Goal: Information Seeking & Learning: Learn about a topic

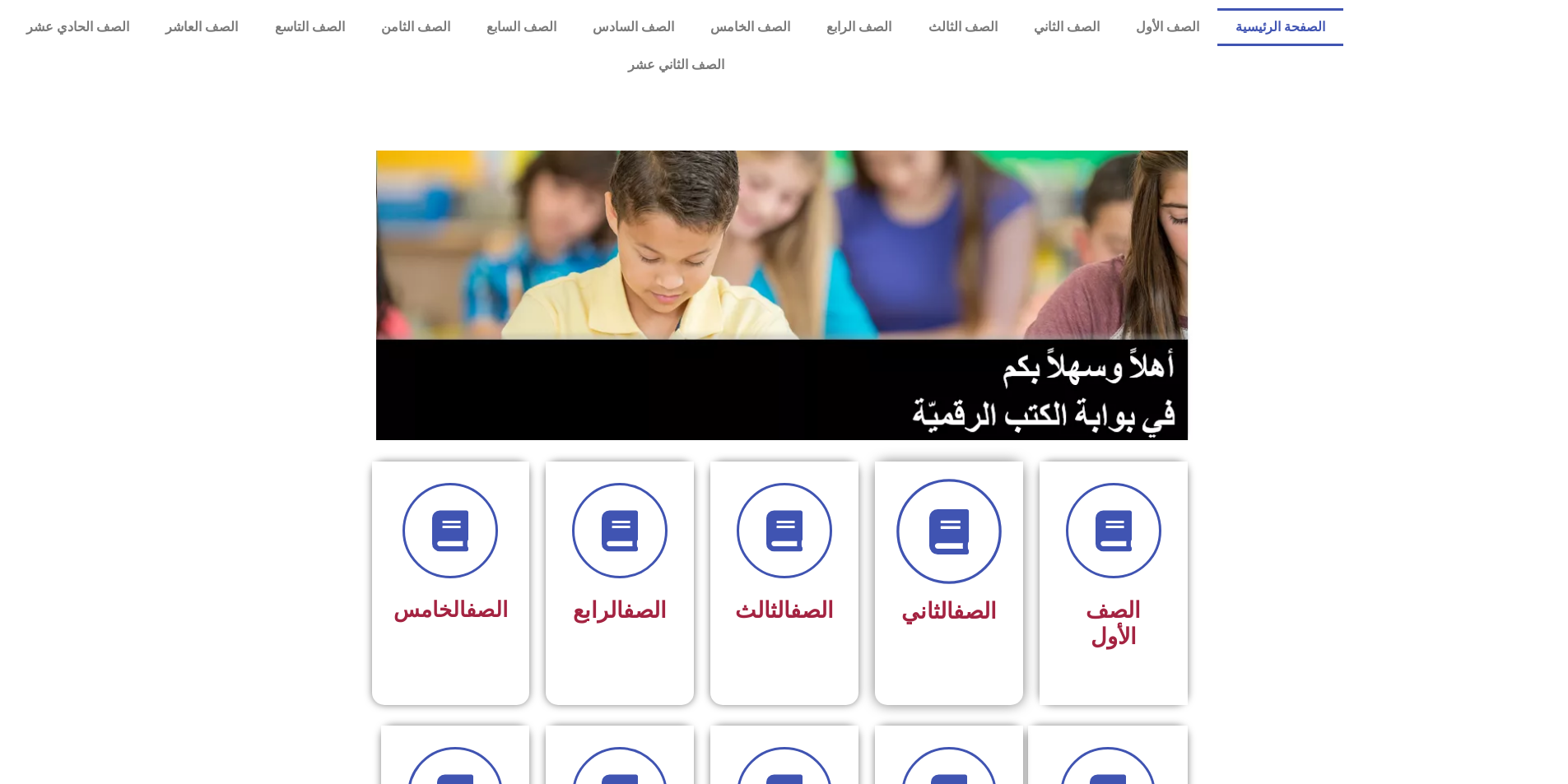
click at [945, 537] on span at bounding box center [949, 531] width 106 height 106
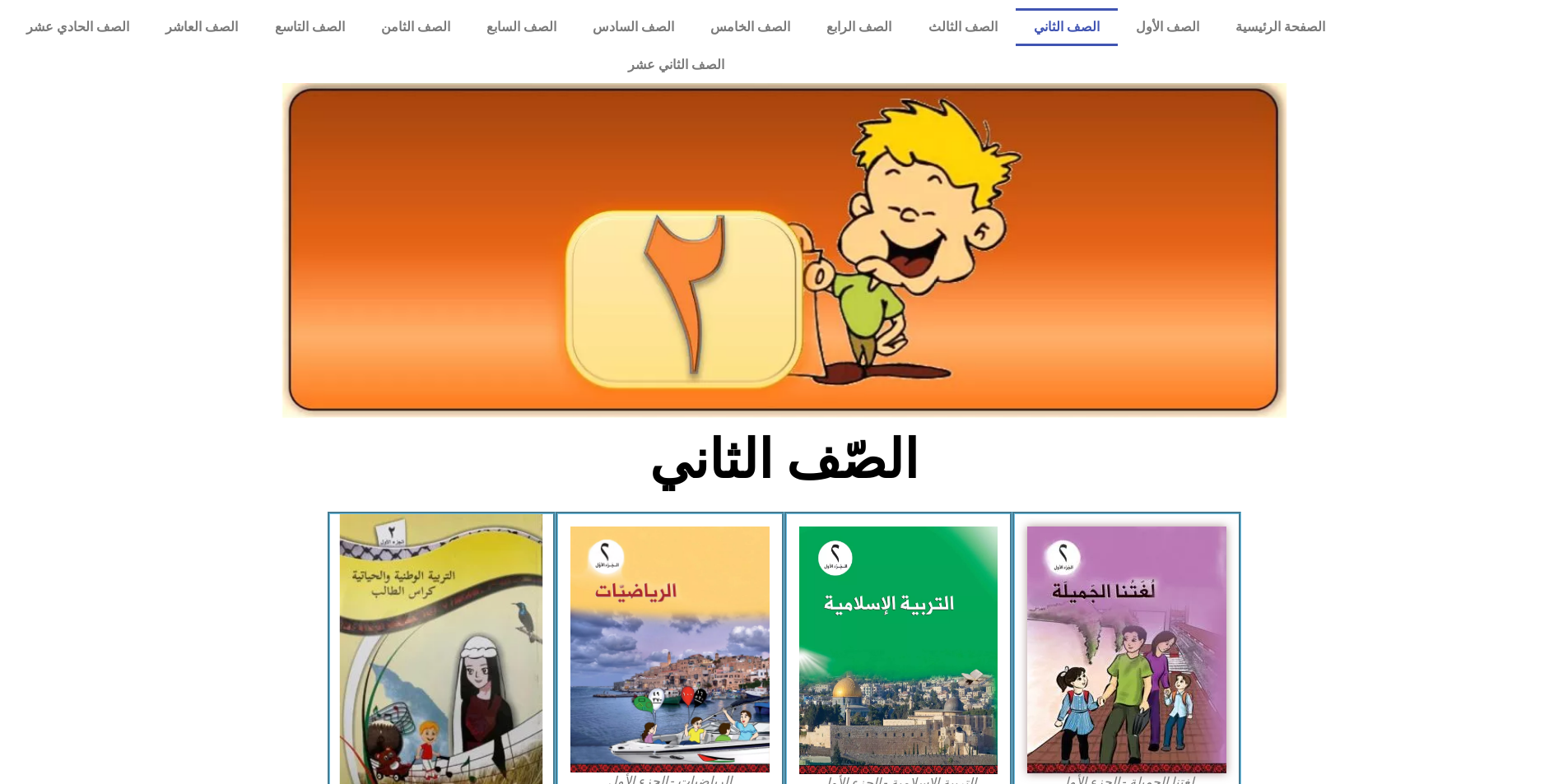
click at [490, 600] on img at bounding box center [441, 650] width 203 height 271
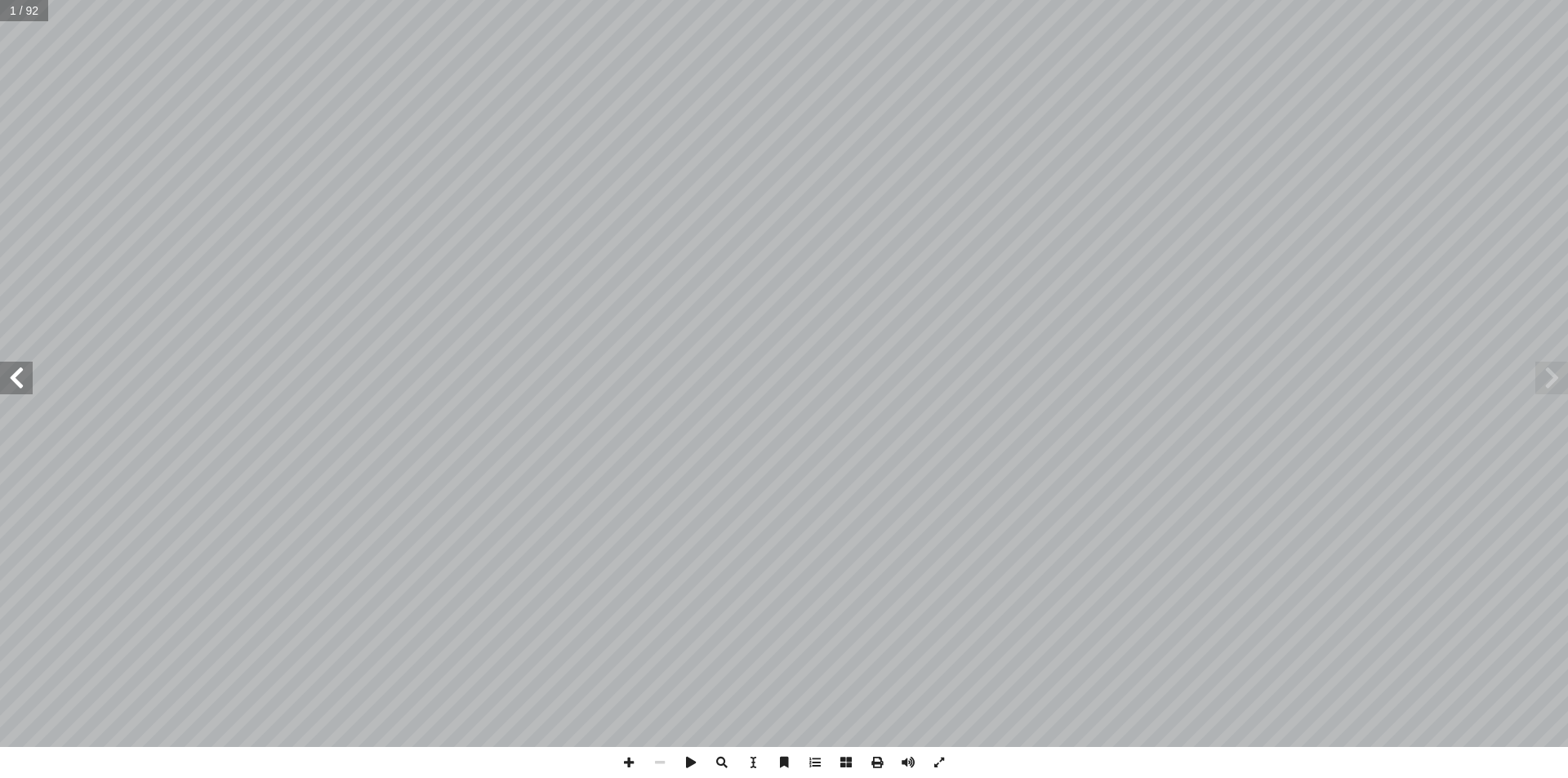
click at [30, 390] on span at bounding box center [16, 378] width 33 height 33
click at [1555, 381] on span at bounding box center [1551, 378] width 33 height 33
click at [21, 394] on span at bounding box center [16, 378] width 33 height 33
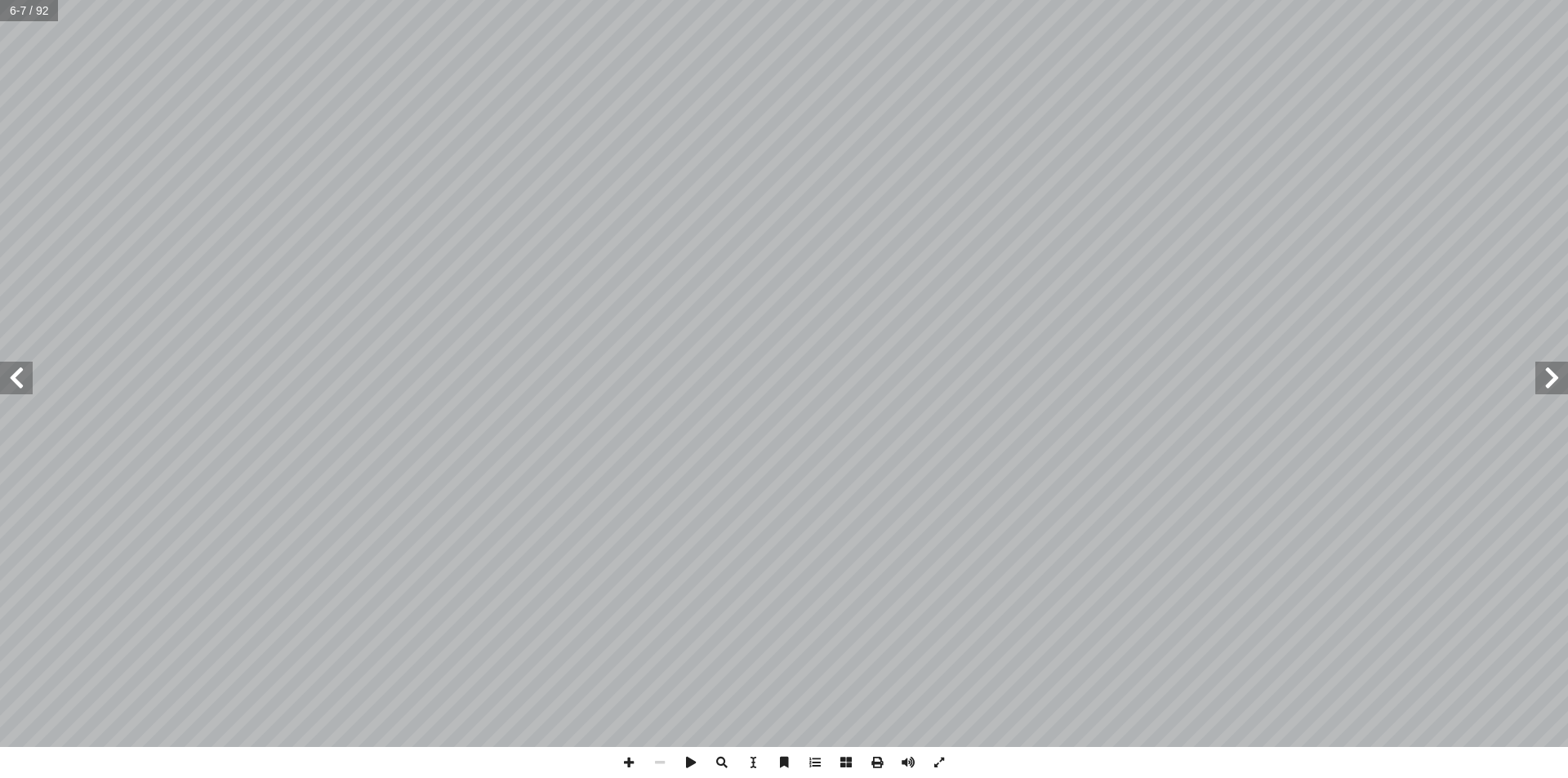
click at [17, 385] on span at bounding box center [16, 378] width 33 height 33
